Goal: Check status: Check status

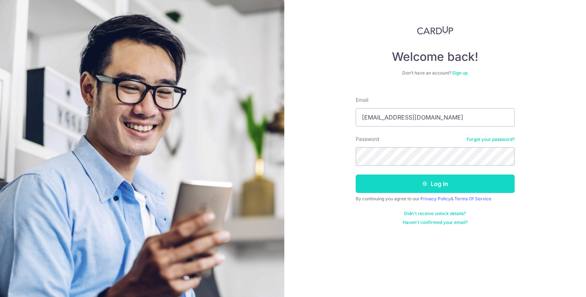
click at [451, 189] on button "Log in" at bounding box center [434, 184] width 159 height 18
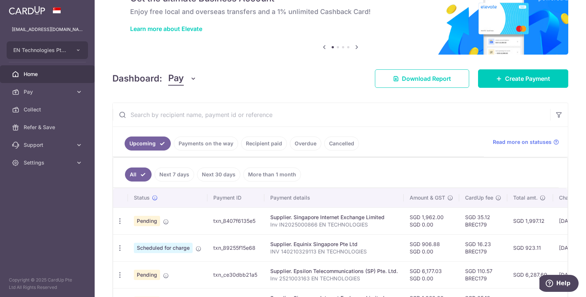
click at [205, 138] on link "Payments on the way" at bounding box center [206, 144] width 64 height 14
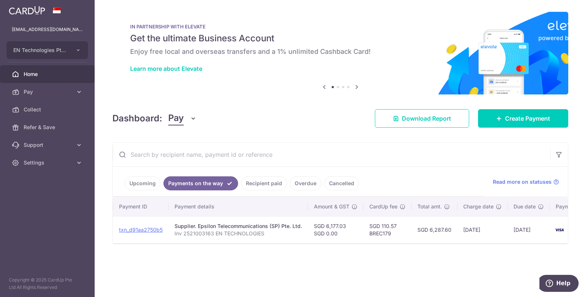
scroll to position [0, 102]
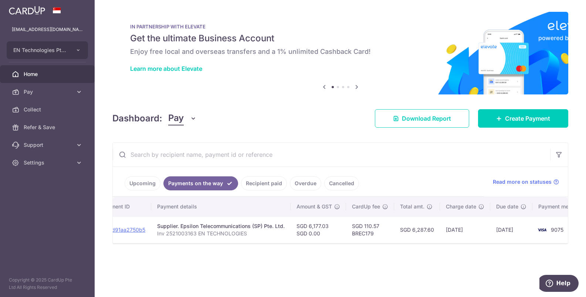
click at [317, 227] on td "SGD 6,177.03 SGD 0.00" at bounding box center [317, 230] width 55 height 27
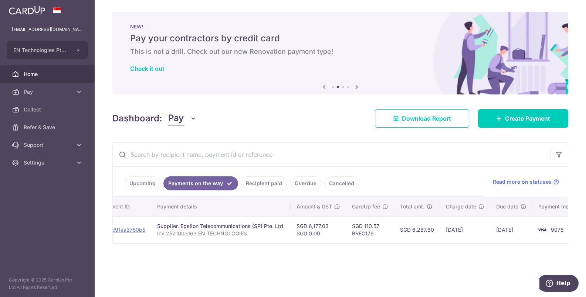
click at [227, 232] on p "Inv 2521003163 EN TECHNOLOGIES" at bounding box center [220, 233] width 127 height 7
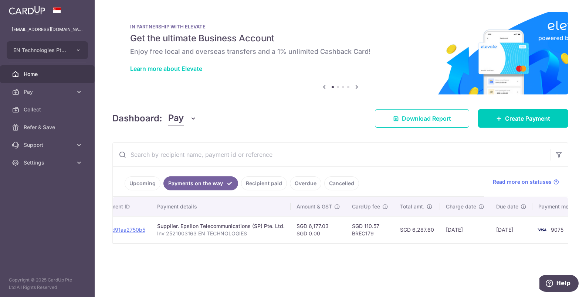
click at [502, 231] on td "[DATE]" at bounding box center [511, 230] width 42 height 27
click at [139, 181] on link "Upcoming" at bounding box center [143, 184] width 36 height 14
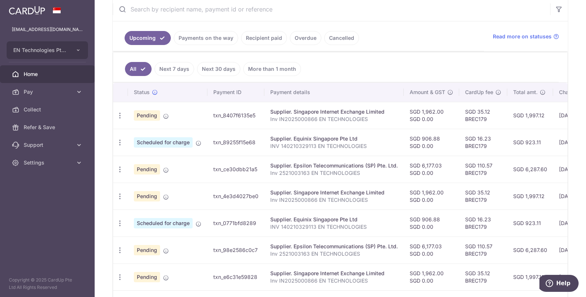
scroll to position [146, 0]
